Goal: Task Accomplishment & Management: Manage account settings

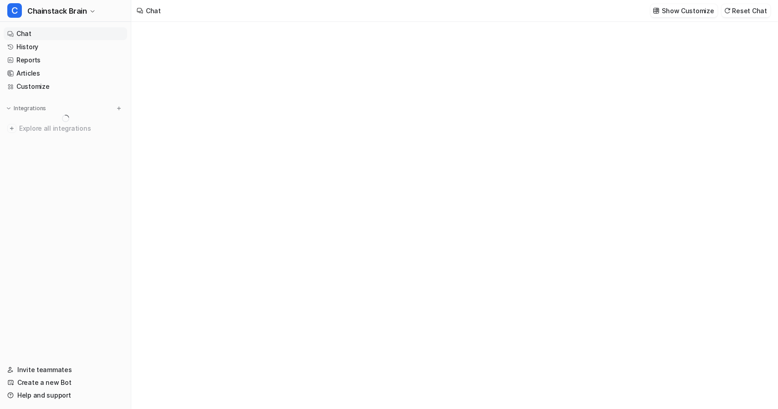
type textarea "**********"
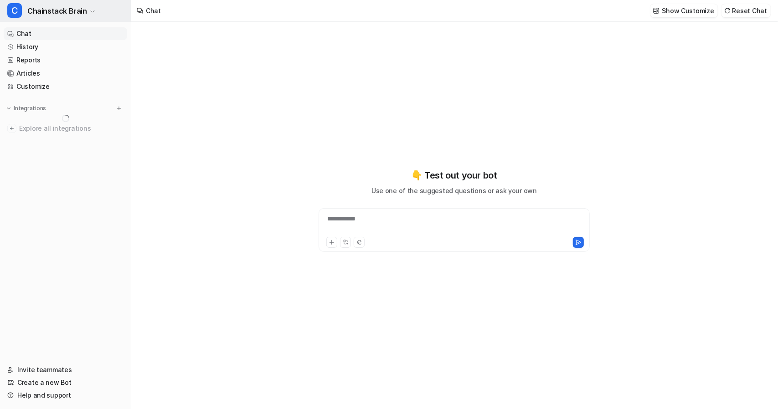
click at [82, 11] on span "Chainstack Brain" at bounding box center [57, 11] width 60 height 13
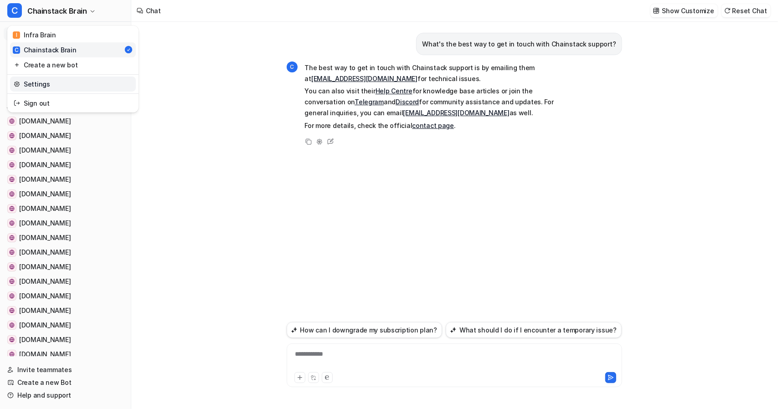
click at [43, 85] on link "Settings" at bounding box center [73, 84] width 126 height 15
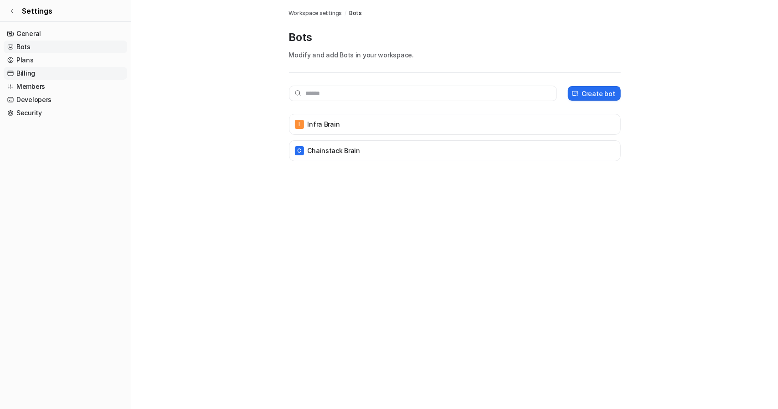
click at [24, 69] on link "Billing" at bounding box center [65, 73] width 123 height 13
